Goal: Submit feedback/report problem

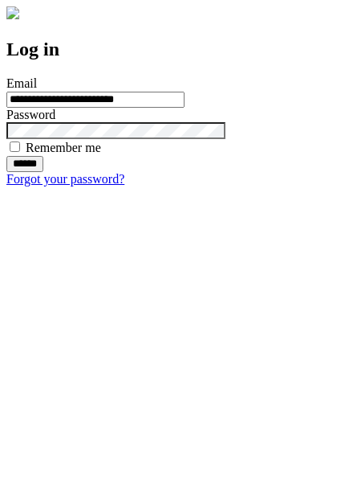
type input "**********"
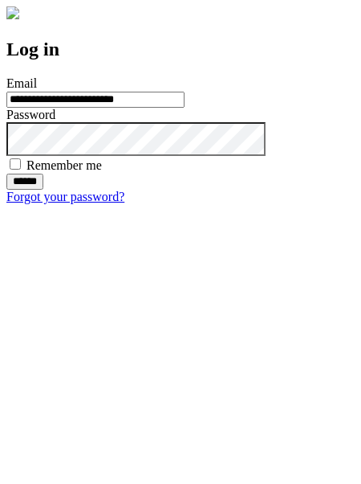
click at [43, 190] on input "******" at bounding box center [24, 181] width 37 height 16
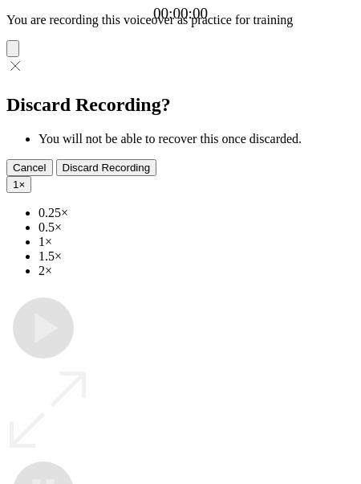
type input "**********"
